Goal: Task Accomplishment & Management: Use online tool/utility

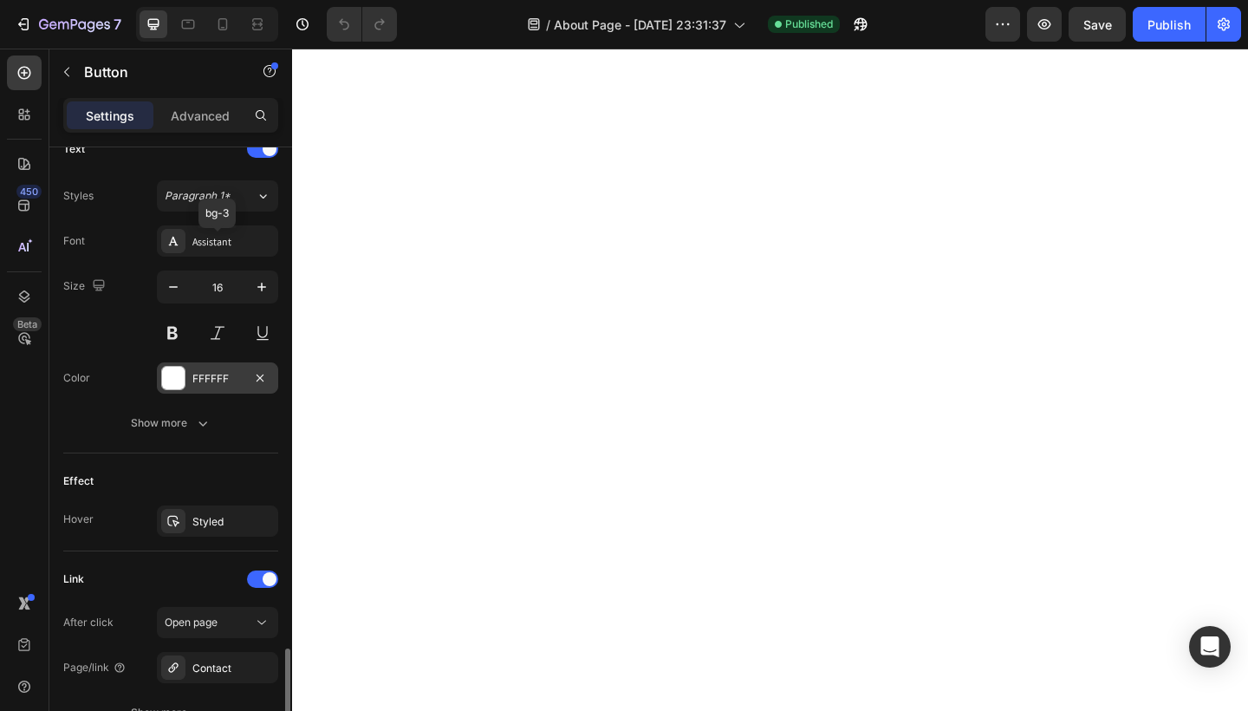
scroll to position [765, 0]
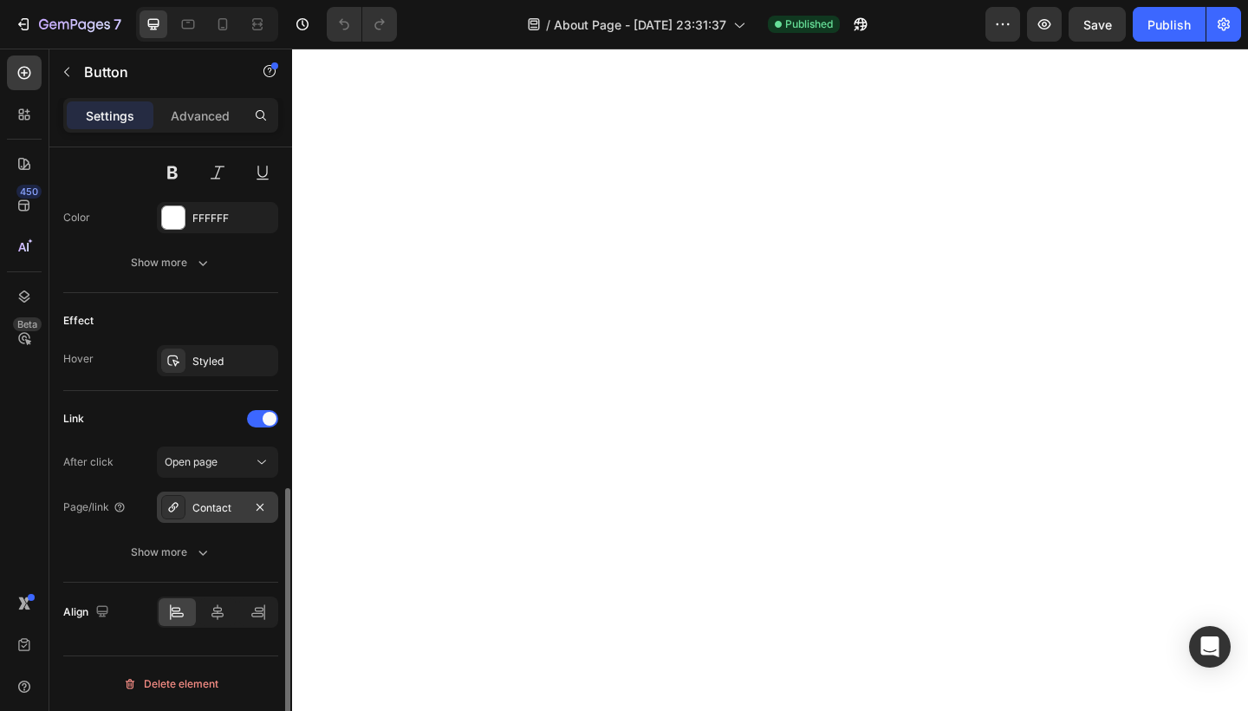
click at [217, 513] on div "Contact" at bounding box center [217, 508] width 50 height 16
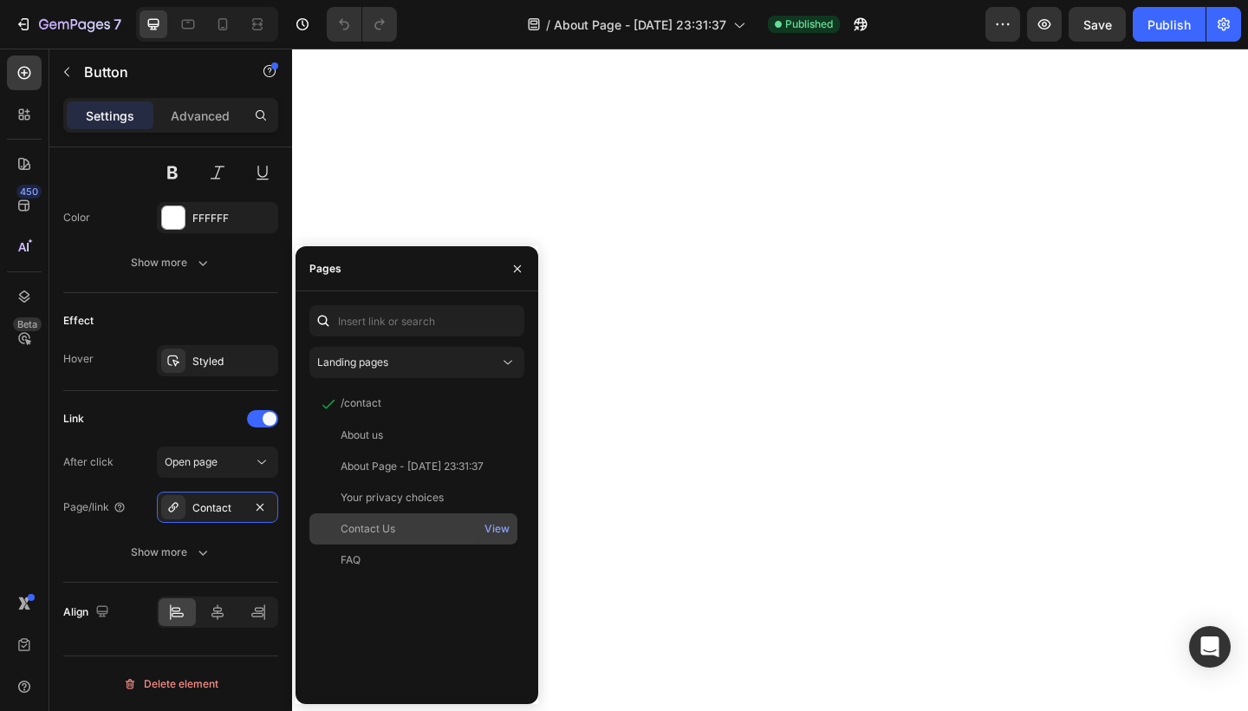
click at [396, 530] on div "Contact Us" at bounding box center [413, 529] width 194 height 16
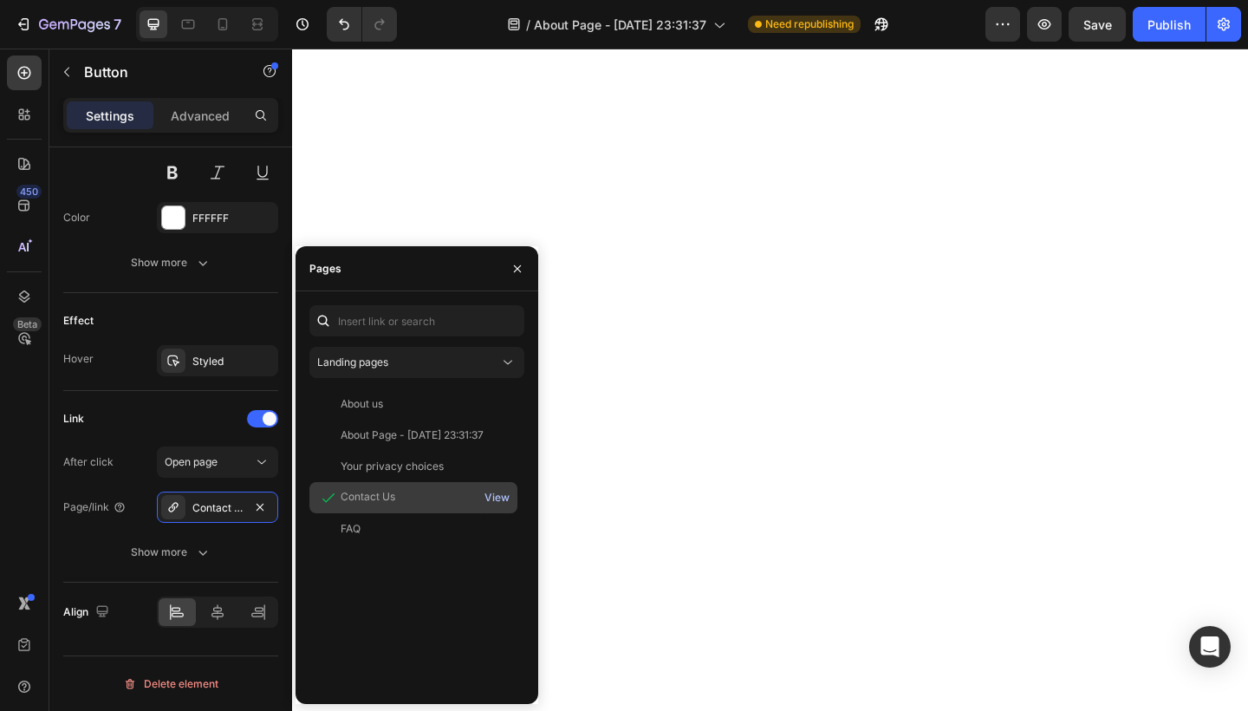
click at [500, 498] on div "View" at bounding box center [497, 498] width 25 height 16
click at [520, 270] on icon "button" at bounding box center [518, 269] width 14 height 14
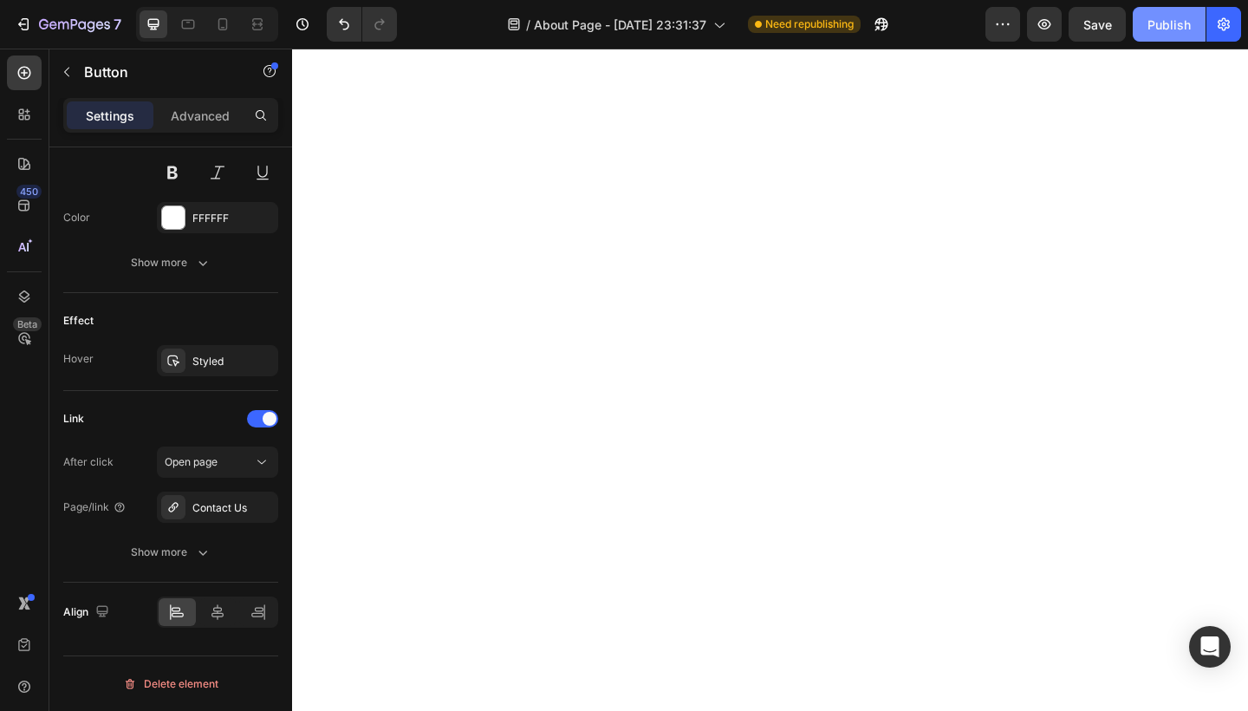
click at [1178, 33] on div "Publish" at bounding box center [1169, 25] width 43 height 18
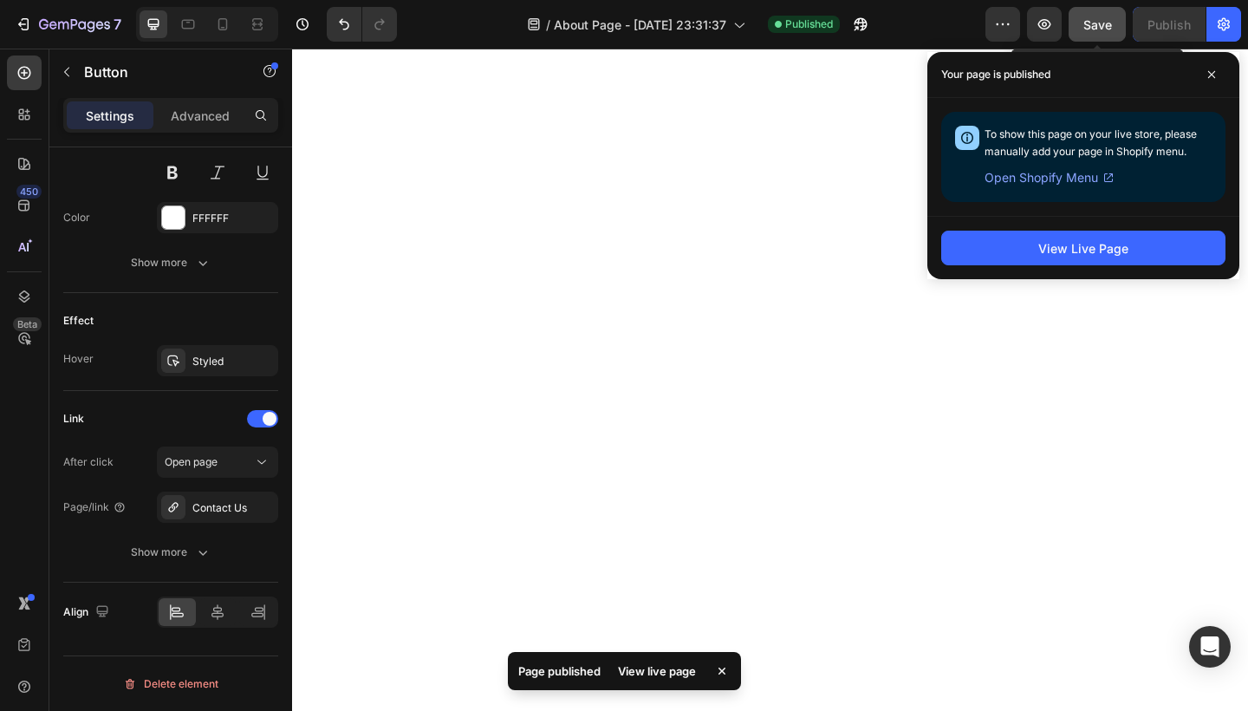
click at [1111, 29] on span "Save" at bounding box center [1098, 24] width 29 height 15
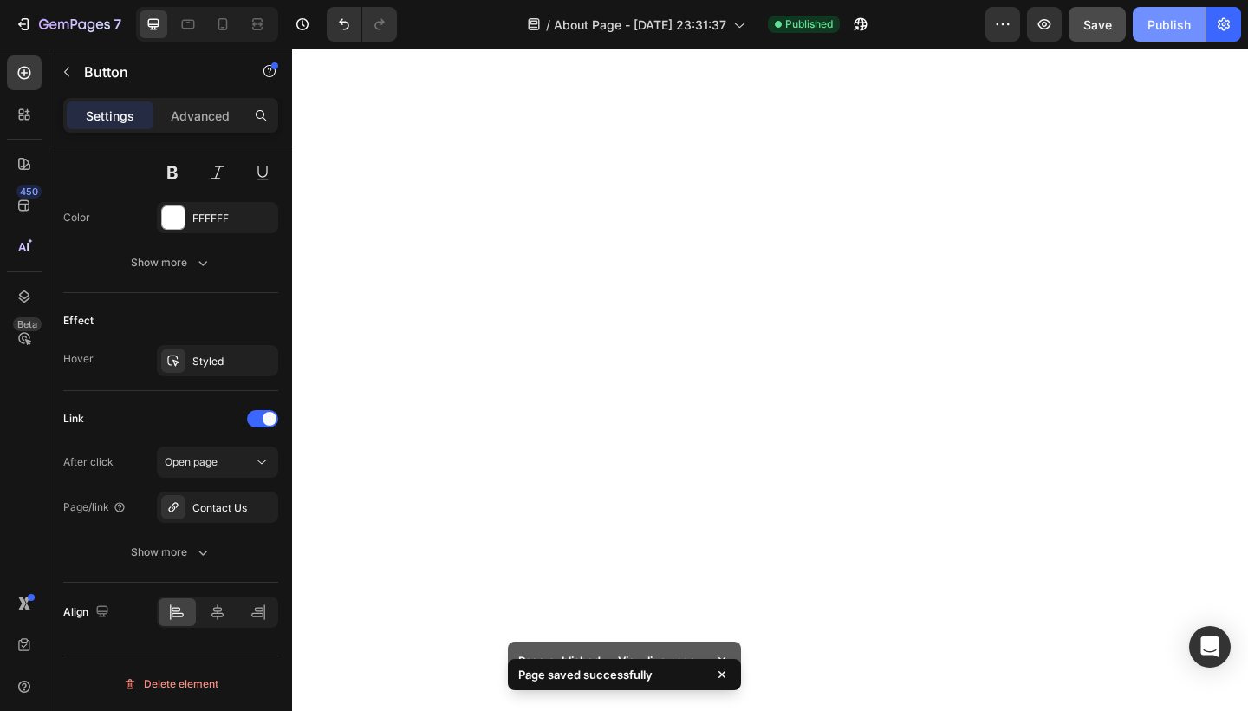
click at [1181, 22] on div "Publish" at bounding box center [1169, 25] width 43 height 18
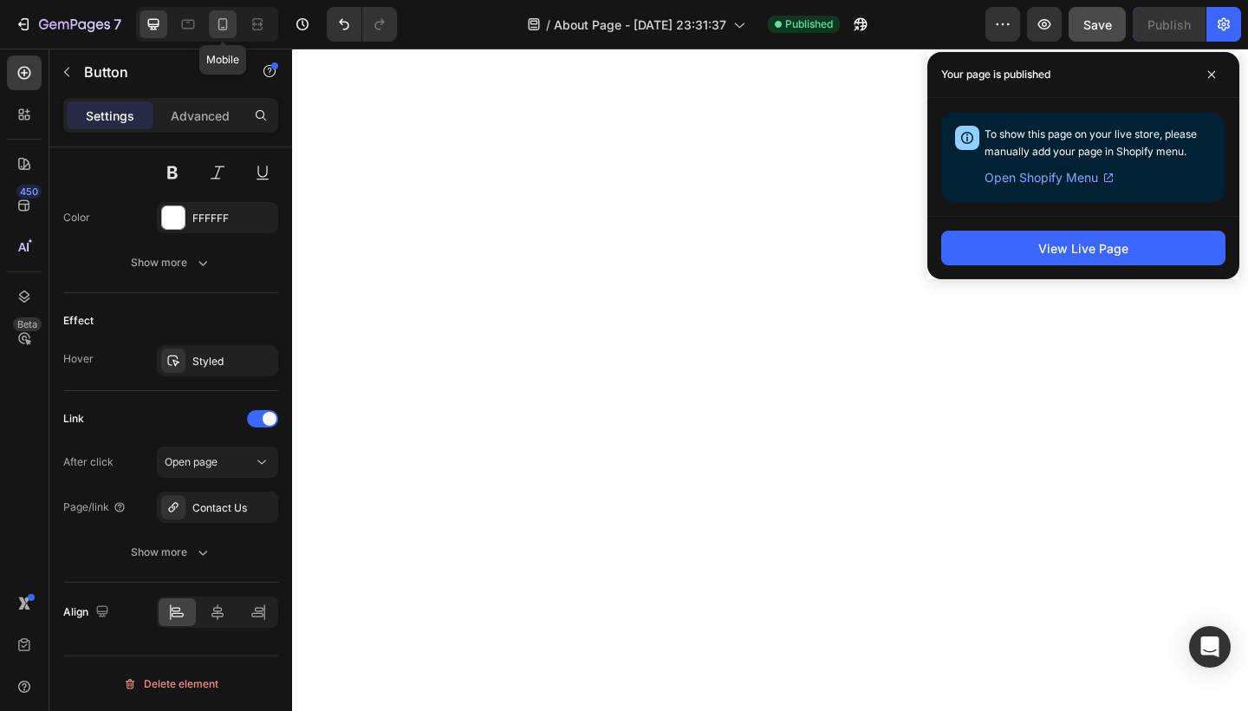
click at [224, 24] on icon at bounding box center [222, 24] width 17 height 17
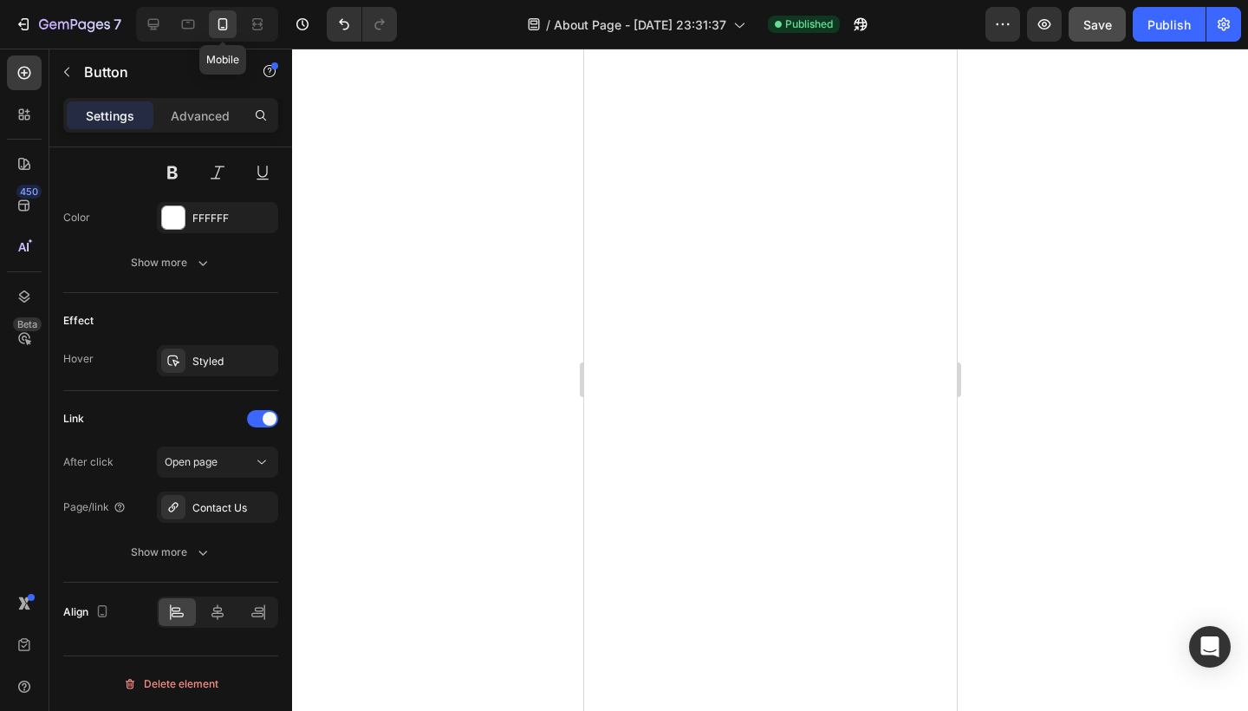
type input "14"
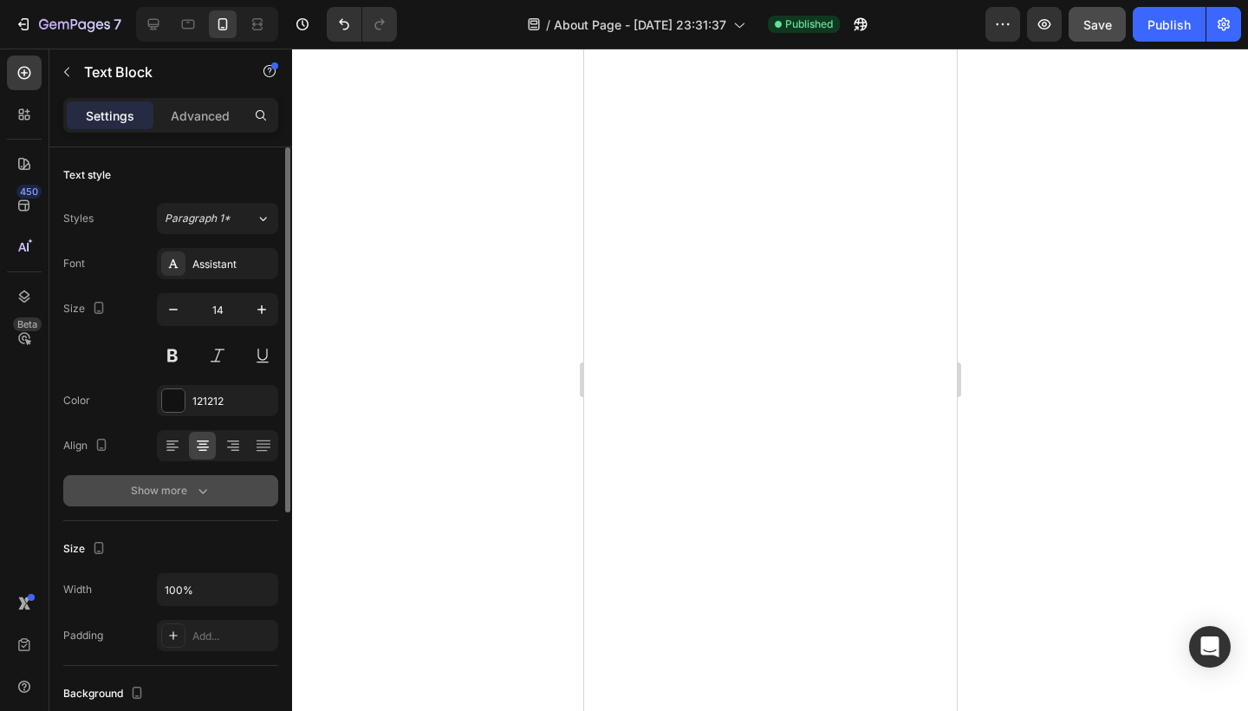
click at [195, 492] on icon "button" at bounding box center [202, 490] width 17 height 17
click at [199, 491] on icon "button" at bounding box center [202, 490] width 17 height 17
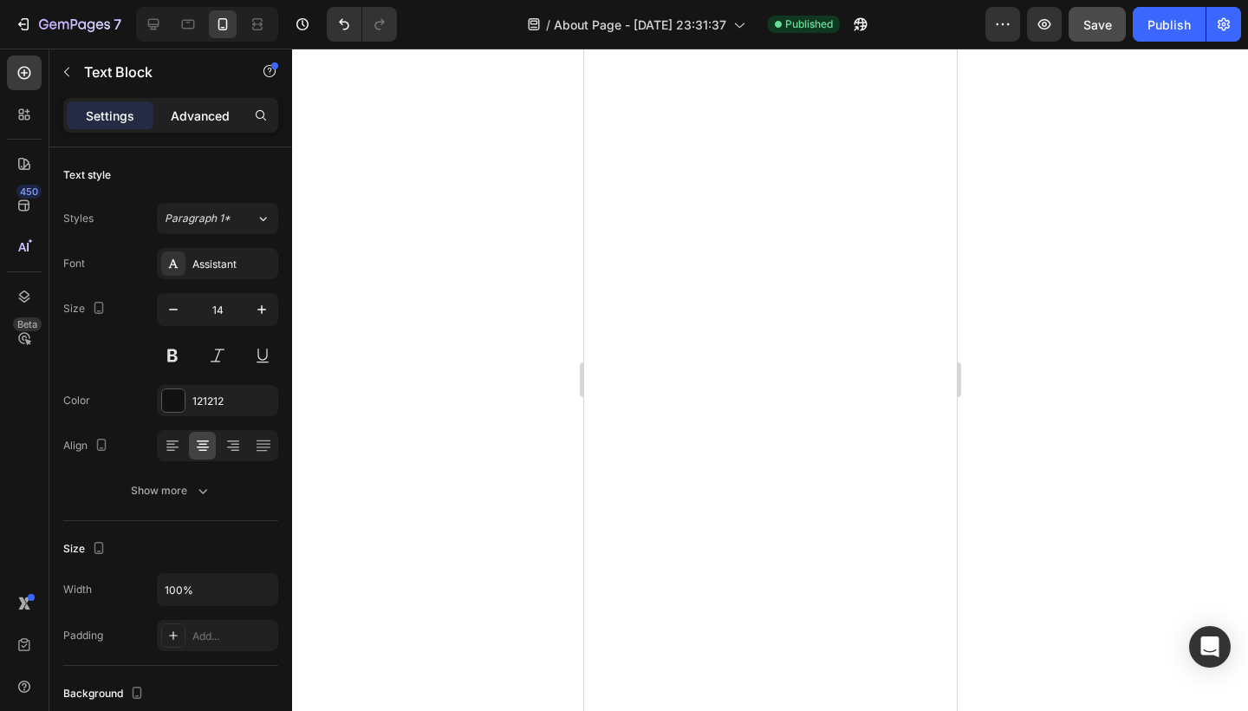
click at [214, 119] on p "Advanced" at bounding box center [200, 116] width 59 height 18
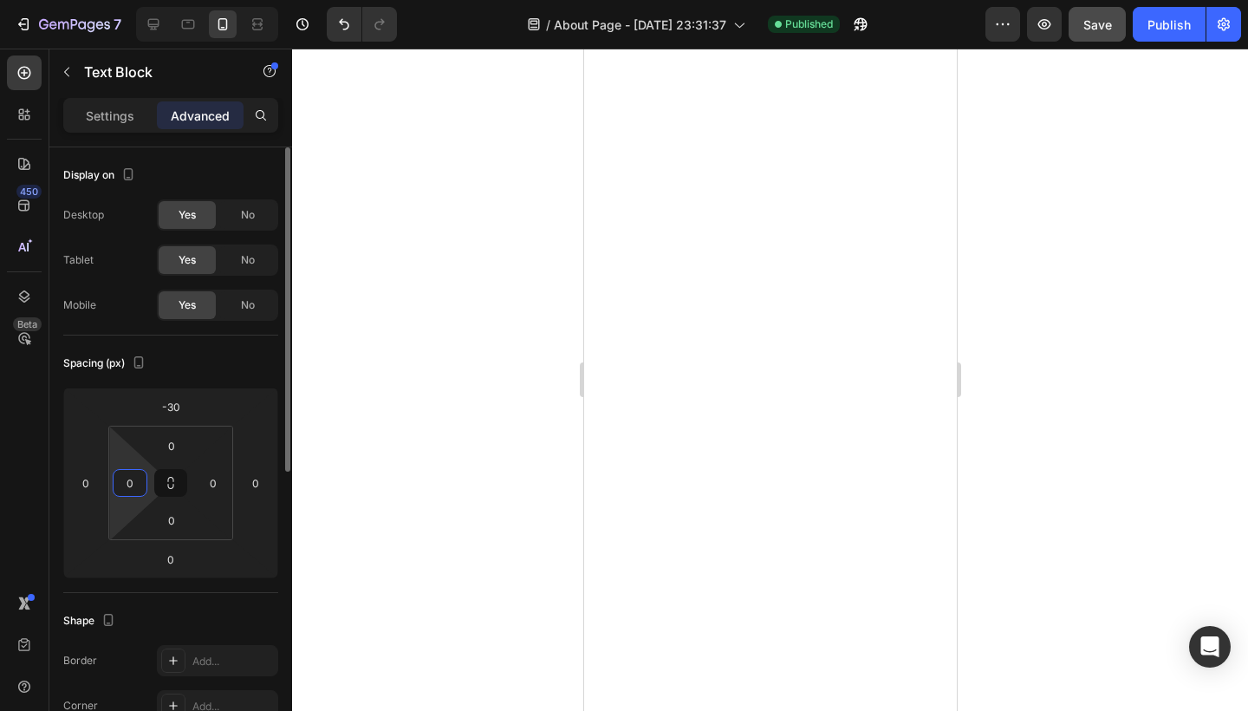
click at [133, 481] on input "0" at bounding box center [130, 483] width 26 height 26
type input "5"
click at [211, 485] on input "0" at bounding box center [213, 483] width 26 height 26
type input "5"
click at [133, 480] on input "5" at bounding box center [130, 483] width 26 height 26
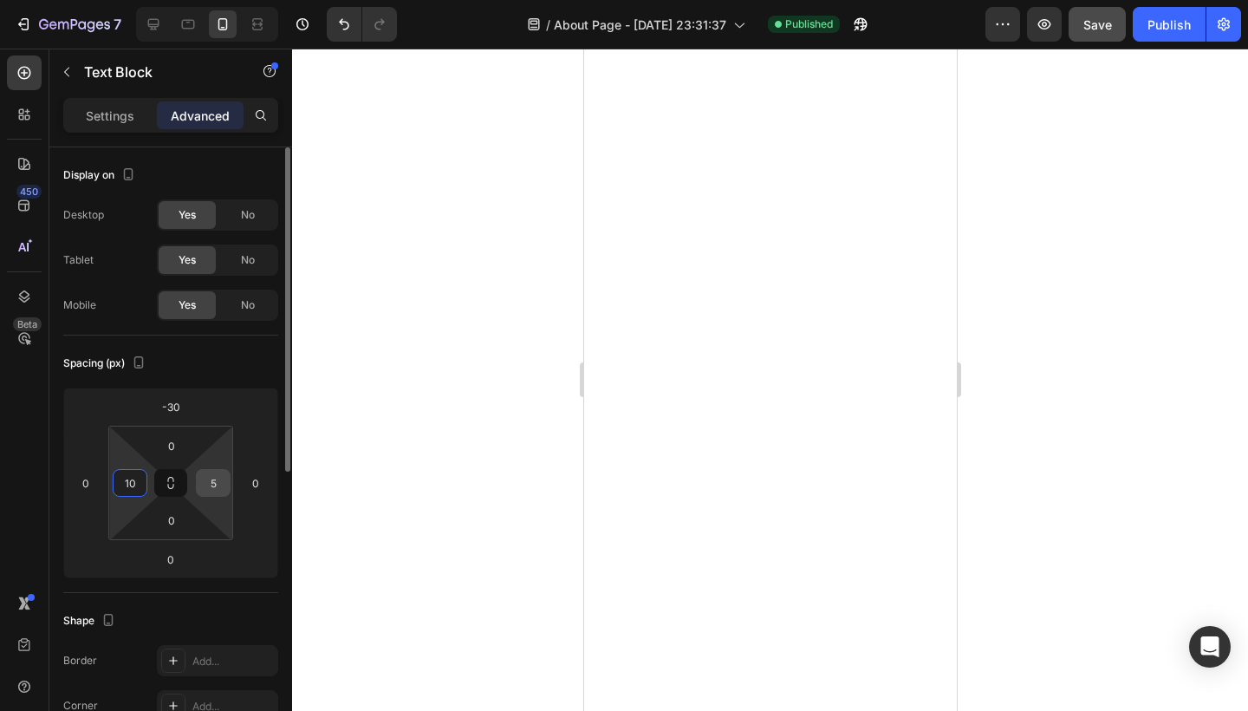
type input "10"
click at [222, 484] on input "5" at bounding box center [213, 483] width 26 height 26
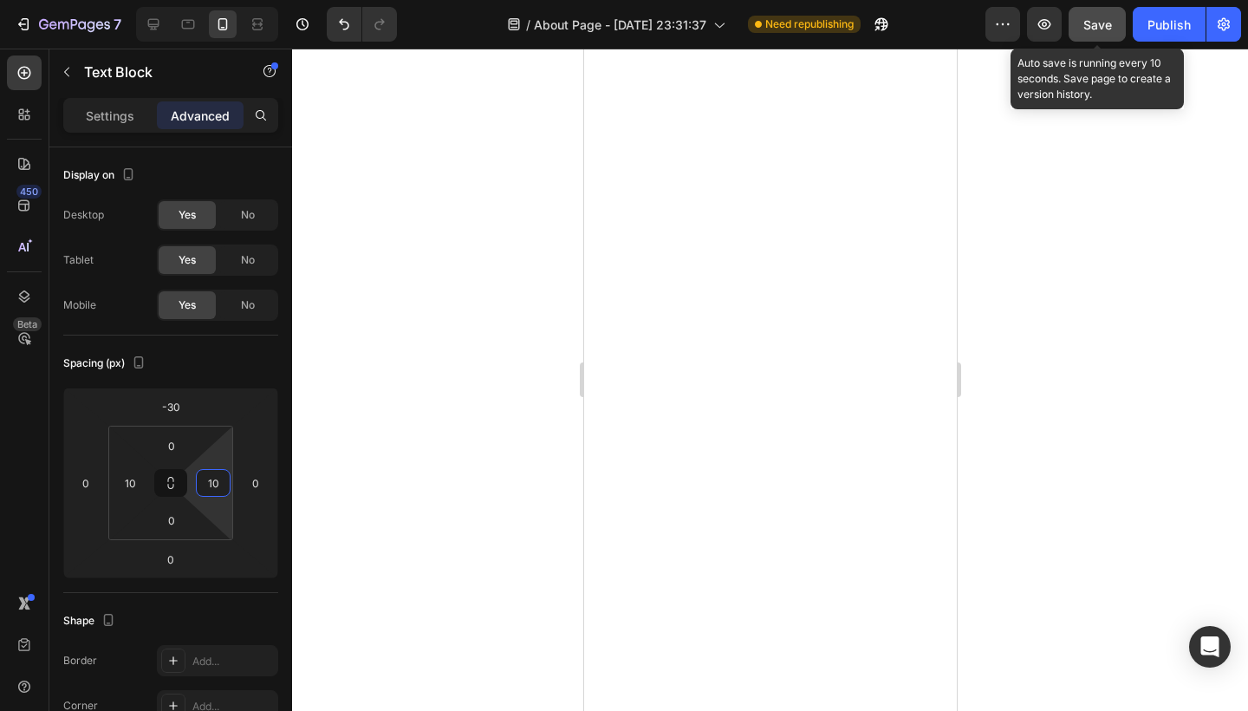
type input "10"
click at [1104, 28] on span "Save" at bounding box center [1098, 24] width 29 height 15
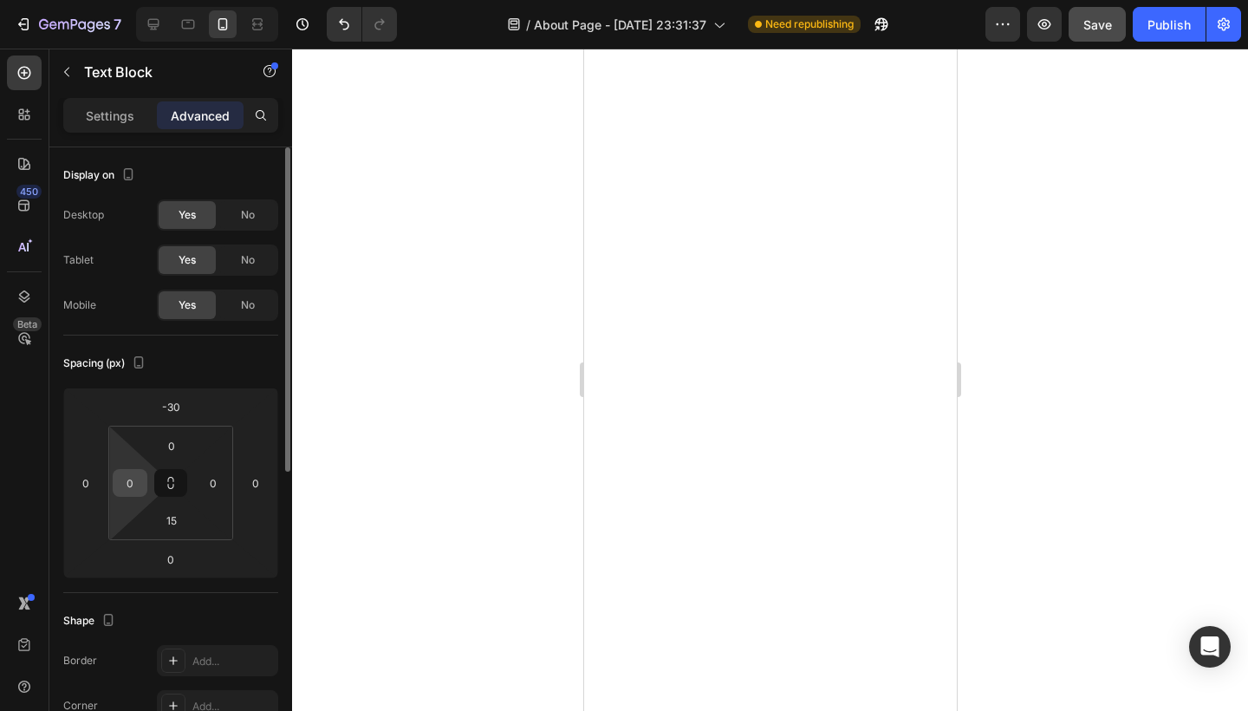
click at [133, 488] on input "0" at bounding box center [130, 483] width 26 height 26
type input "10"
click at [220, 487] on input "0" at bounding box center [213, 483] width 26 height 26
type input "10"
click at [88, 489] on input "0" at bounding box center [86, 483] width 26 height 26
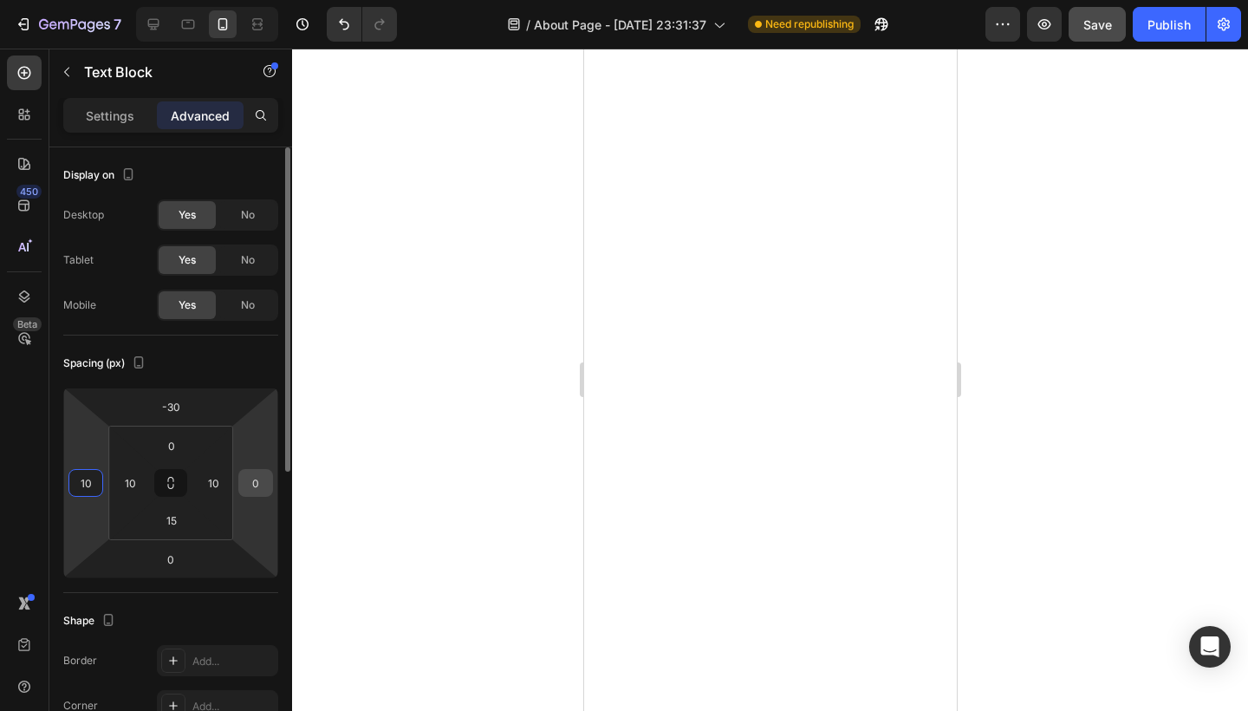
type input "10"
click at [262, 481] on input "0" at bounding box center [256, 483] width 26 height 26
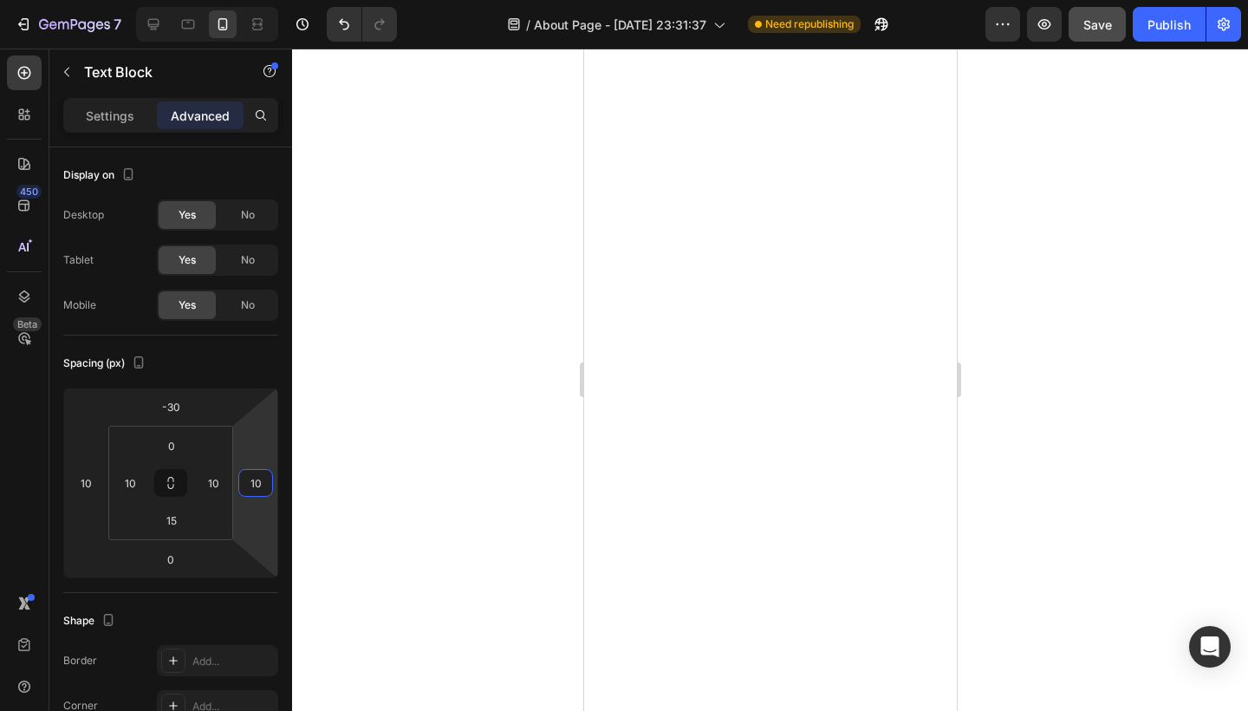
type input "10"
click at [450, 423] on div at bounding box center [770, 380] width 956 height 662
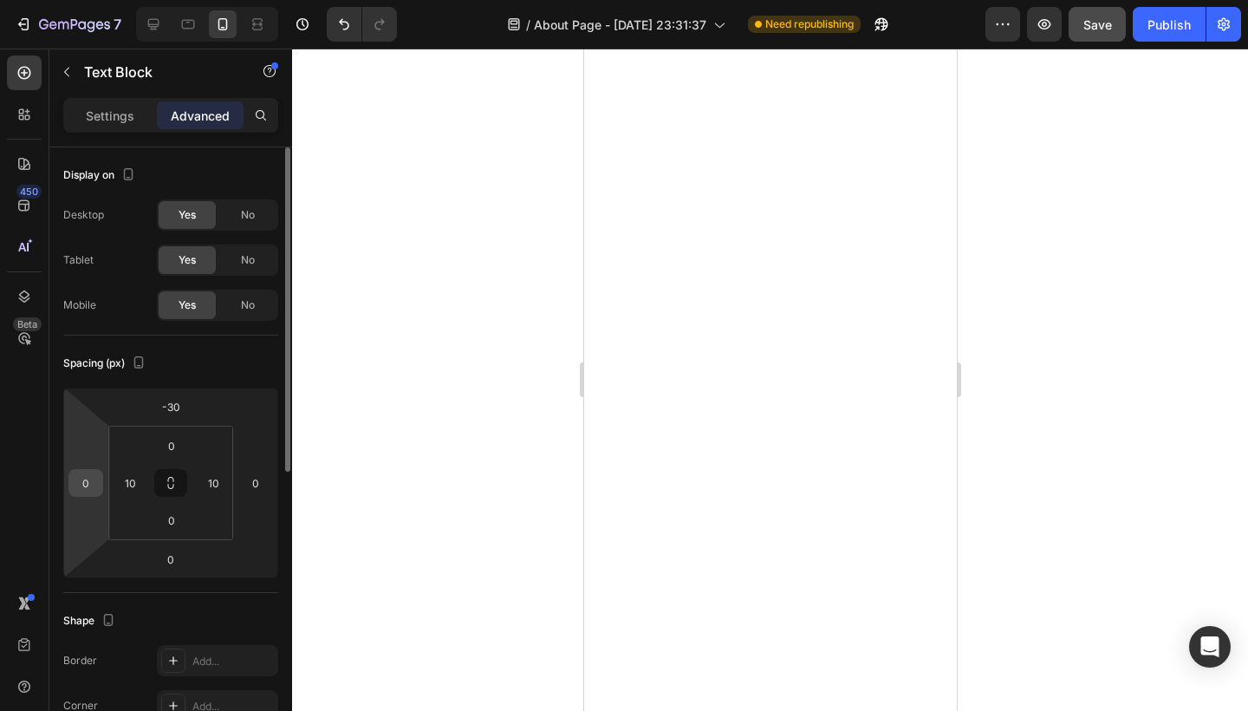
click at [91, 474] on input "0" at bounding box center [86, 483] width 26 height 26
type input "10"
click at [267, 481] on input "0" at bounding box center [256, 483] width 26 height 26
type input "10"
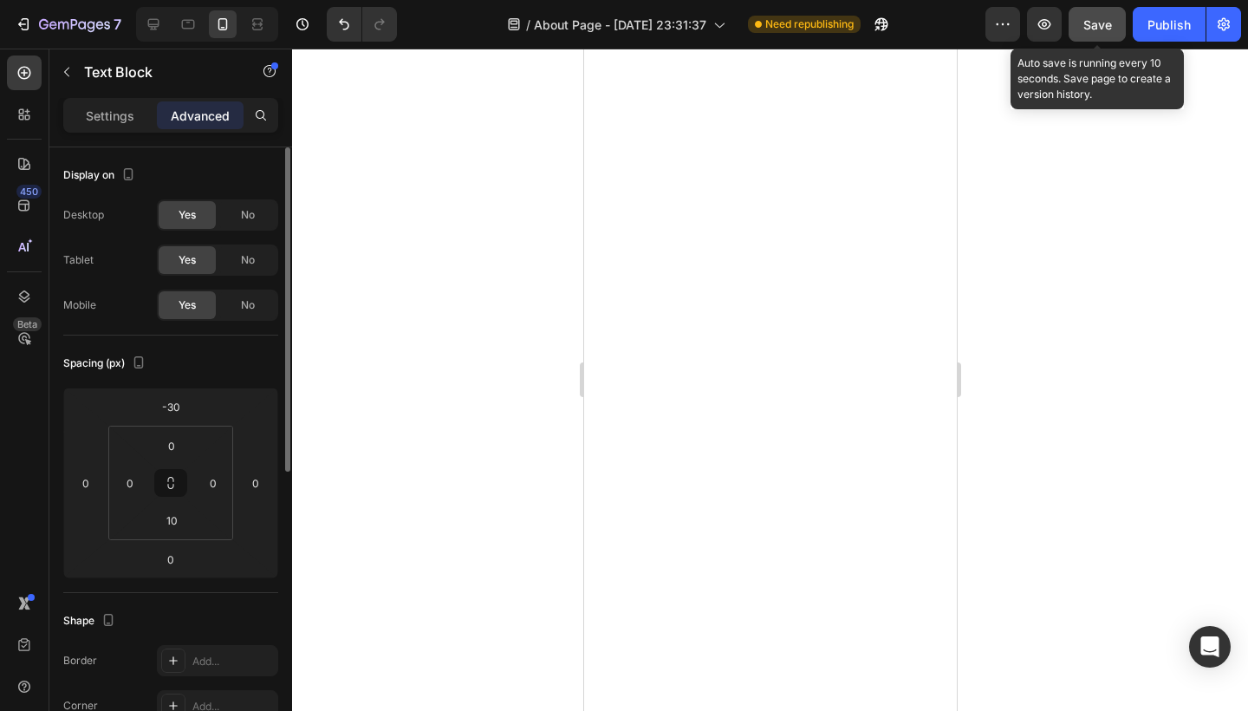
click at [1098, 21] on span "Save" at bounding box center [1098, 24] width 29 height 15
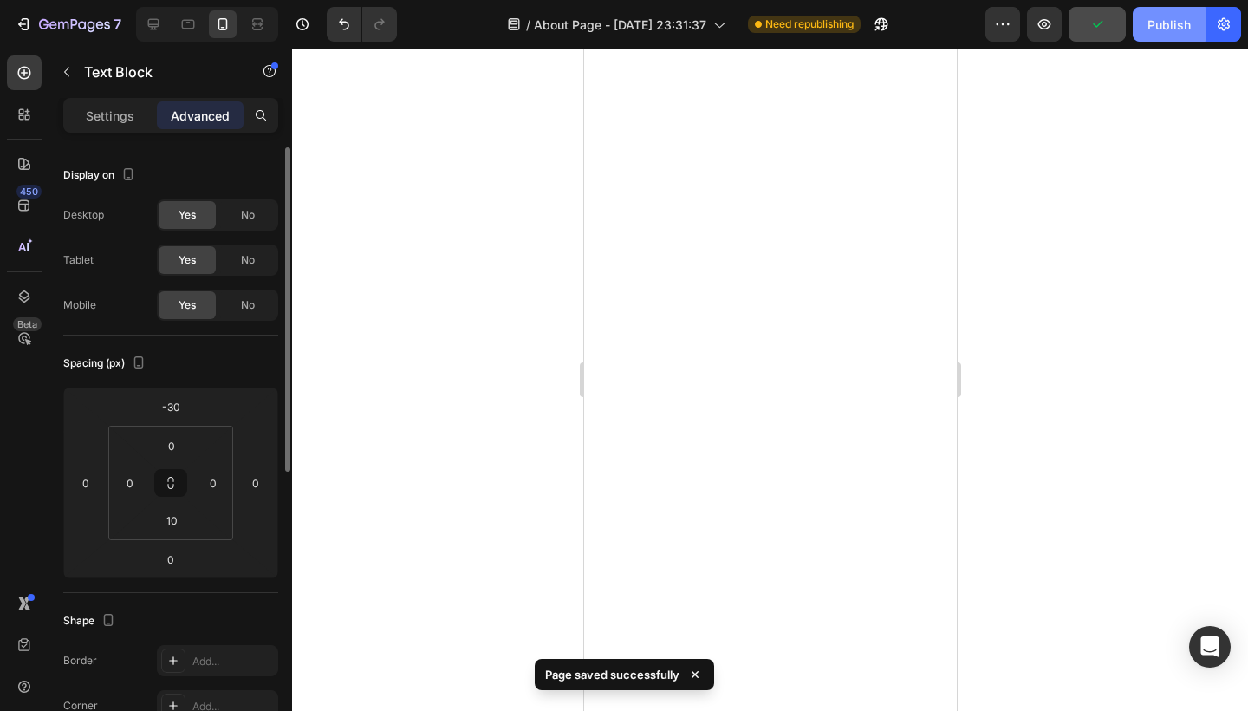
click at [1167, 23] on div "Publish" at bounding box center [1169, 25] width 43 height 18
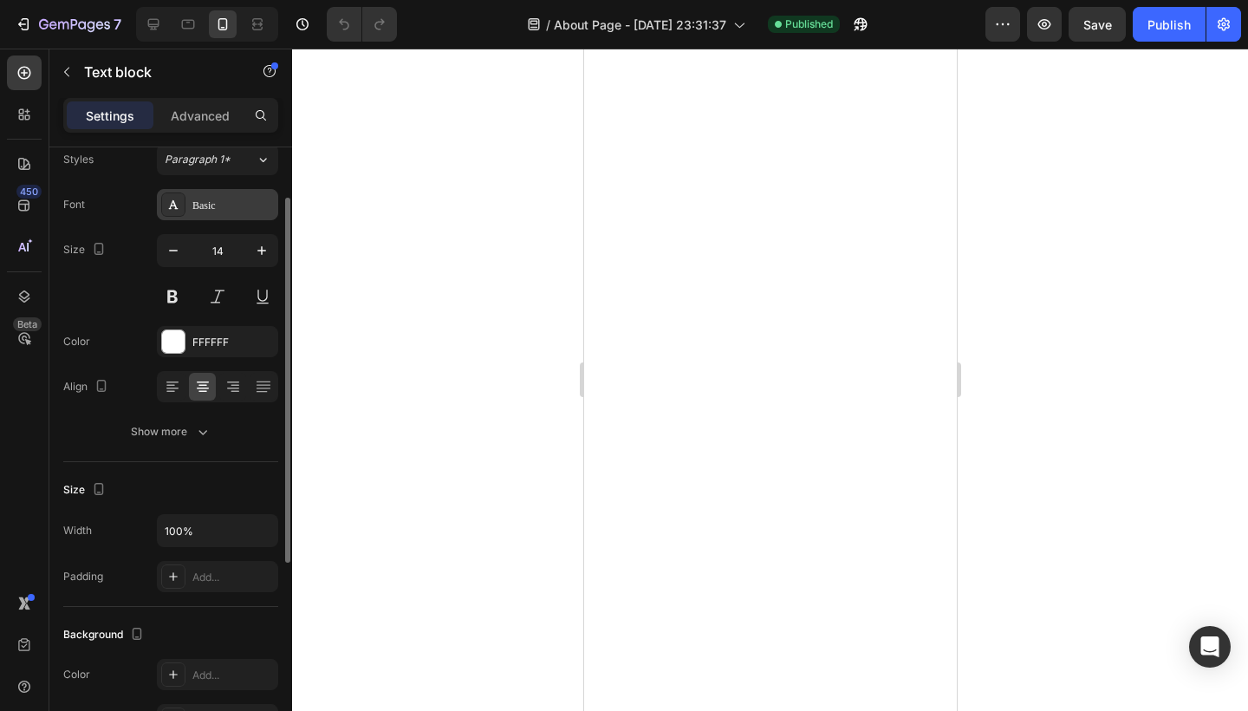
scroll to position [73, 0]
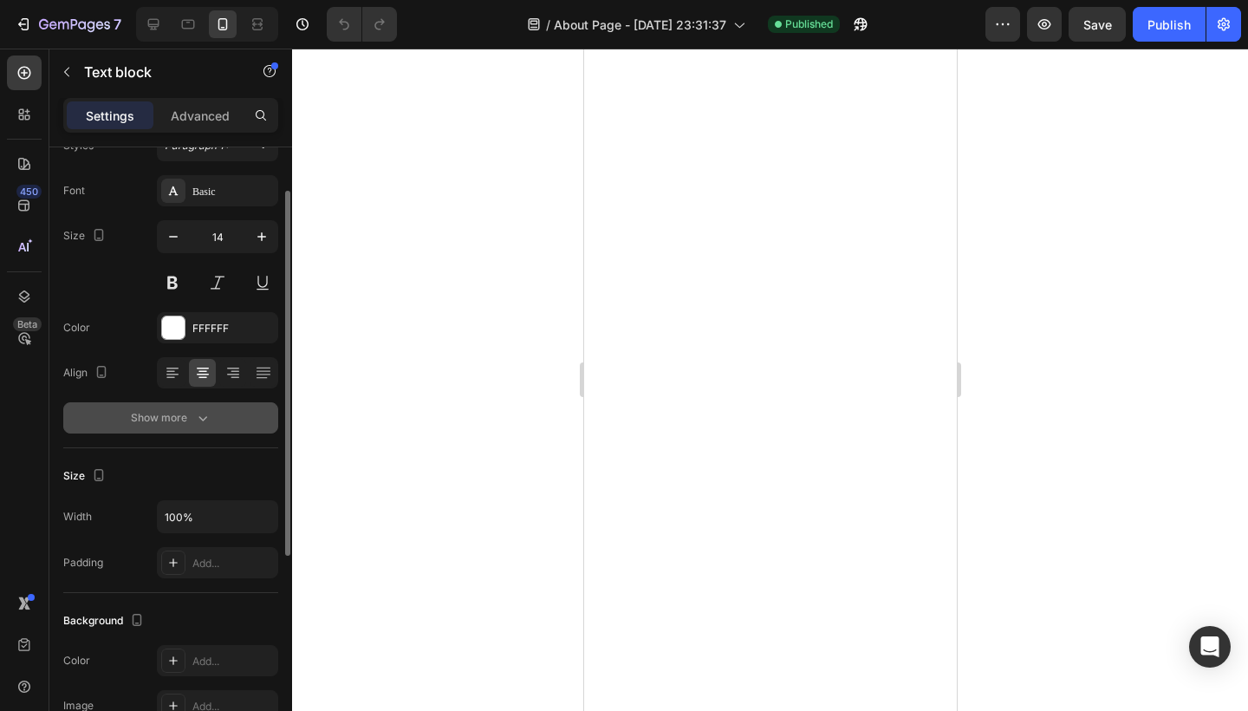
click at [185, 426] on div "Show more" at bounding box center [171, 417] width 81 height 17
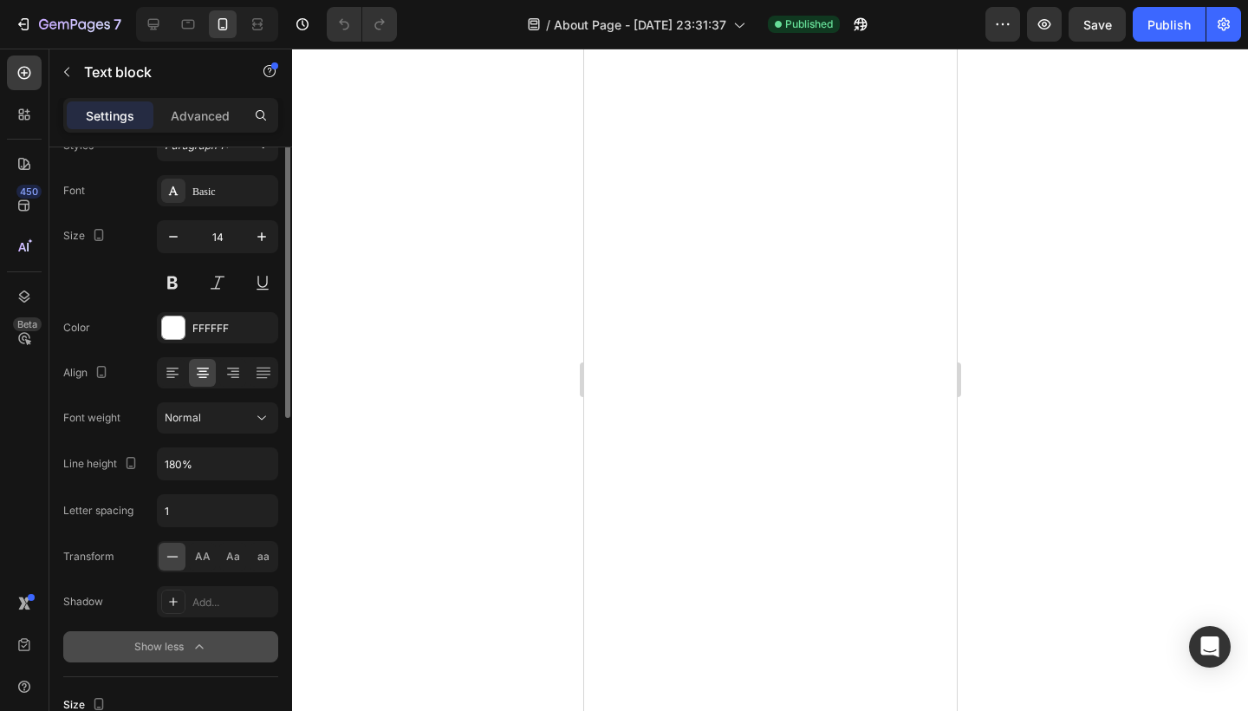
scroll to position [0, 0]
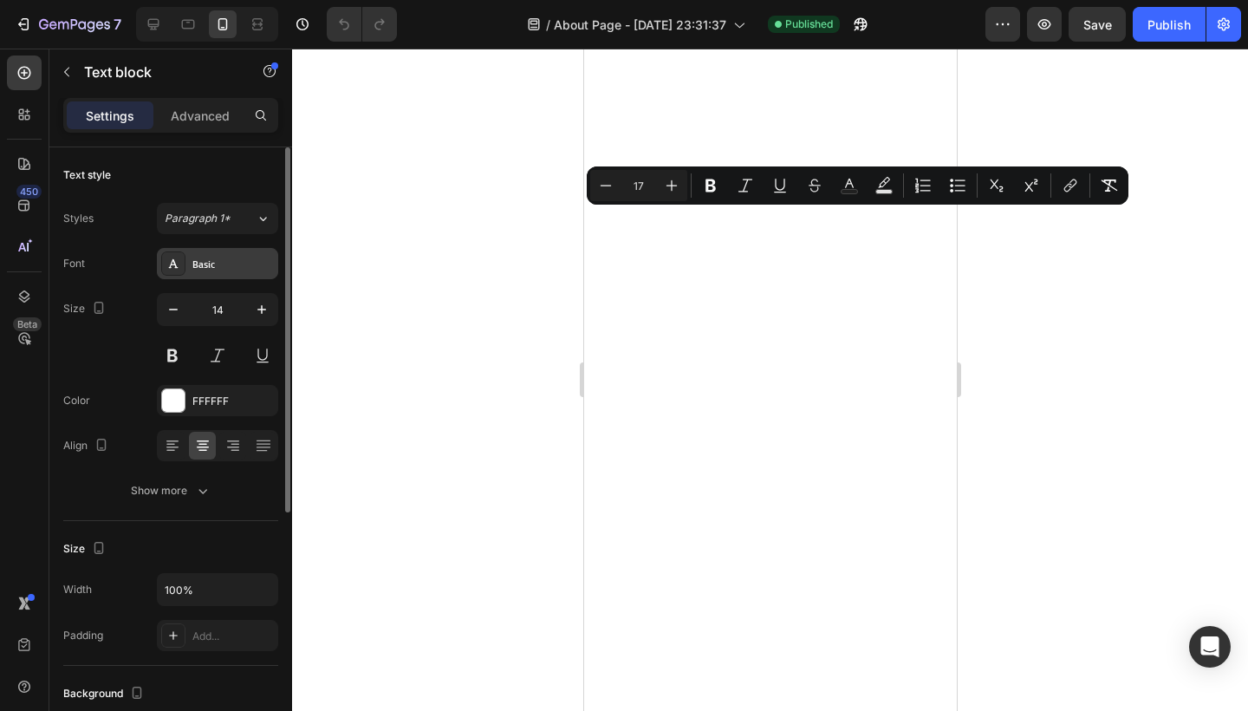
click at [238, 266] on div "Basic" at bounding box center [232, 265] width 81 height 16
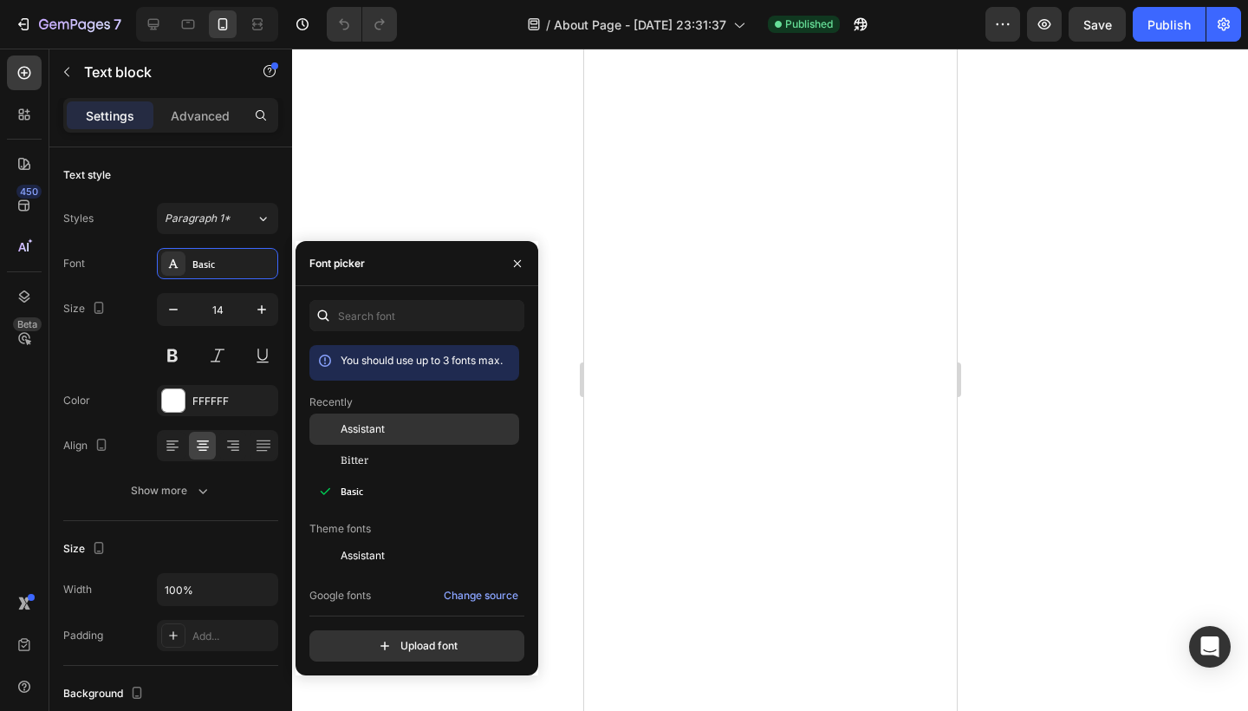
click at [403, 434] on div "Assistant" at bounding box center [428, 429] width 175 height 16
click at [476, 171] on div at bounding box center [770, 380] width 956 height 662
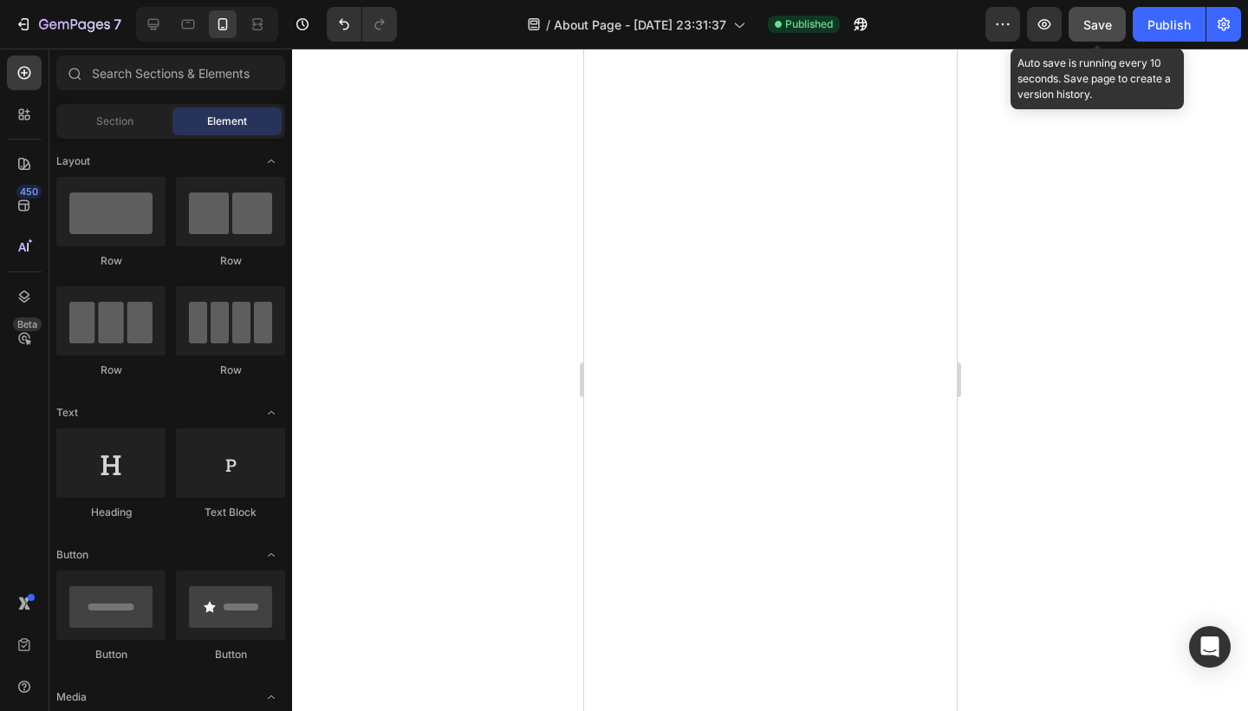
click at [1111, 23] on span "Save" at bounding box center [1098, 24] width 29 height 15
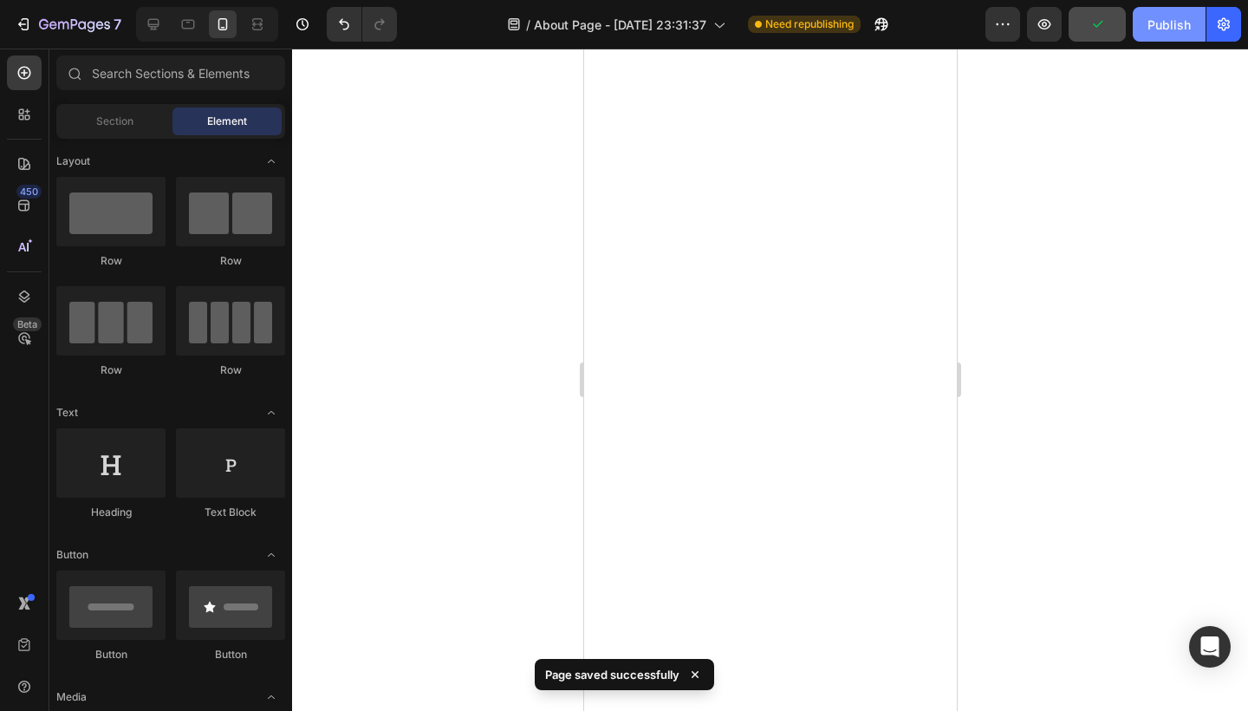
click at [1171, 29] on div "Publish" at bounding box center [1169, 25] width 43 height 18
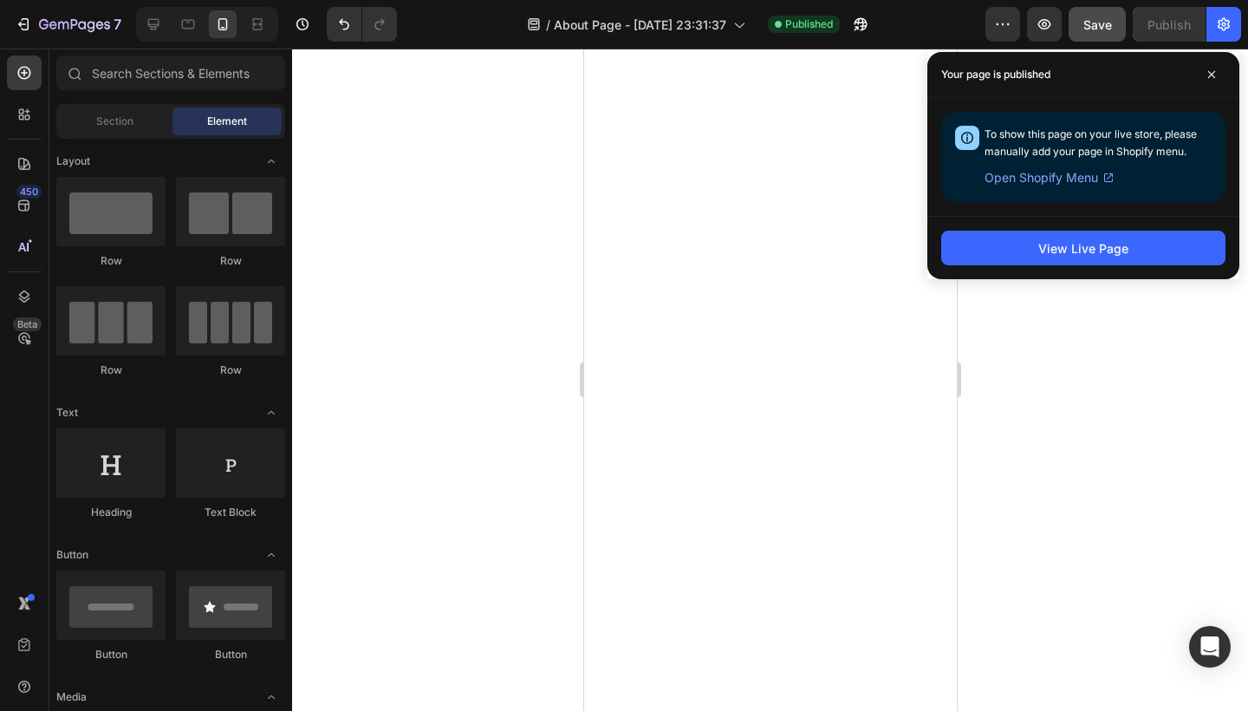
click at [511, 220] on div at bounding box center [770, 380] width 956 height 662
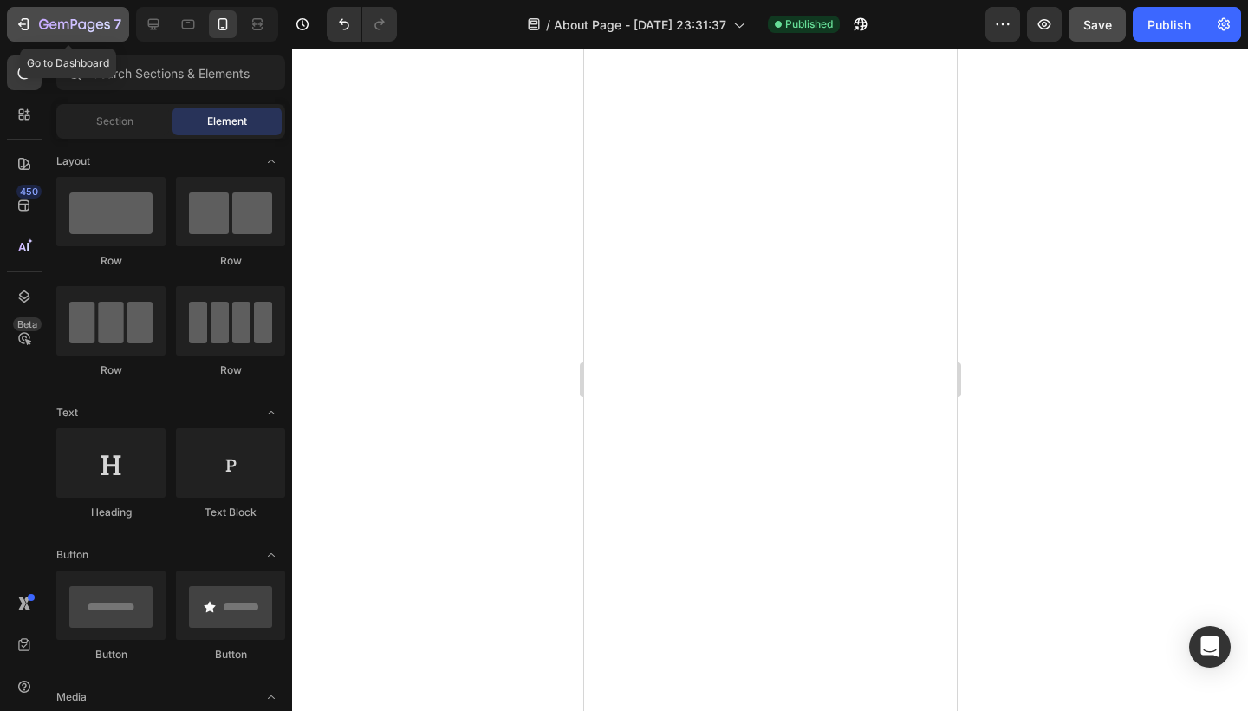
click at [18, 27] on icon "button" at bounding box center [23, 24] width 17 height 17
